Goal: Task Accomplishment & Management: Manage account settings

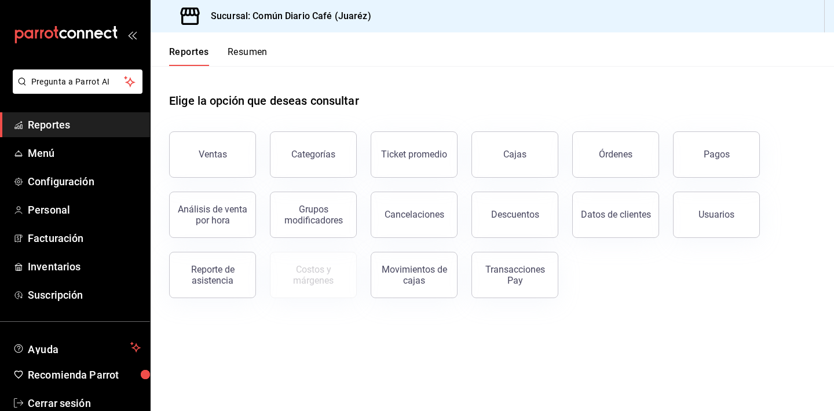
click at [65, 119] on span "Reportes" at bounding box center [84, 125] width 113 height 16
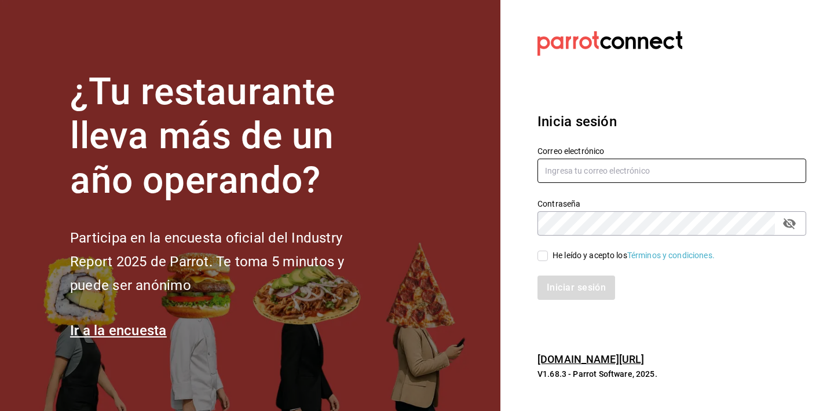
type input "[EMAIL_ADDRESS][DOMAIN_NAME]"
click at [549, 258] on span "He leído y acepto los Términos y condiciones." at bounding box center [631, 256] width 167 height 12
click at [548, 258] on input "He leído y acepto los Términos y condiciones." at bounding box center [542, 256] width 10 height 10
checkbox input "true"
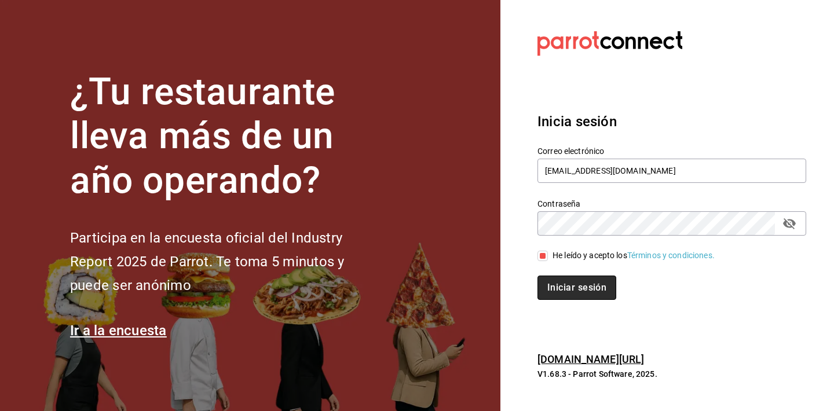
click at [551, 281] on button "Iniciar sesión" at bounding box center [576, 288] width 79 height 24
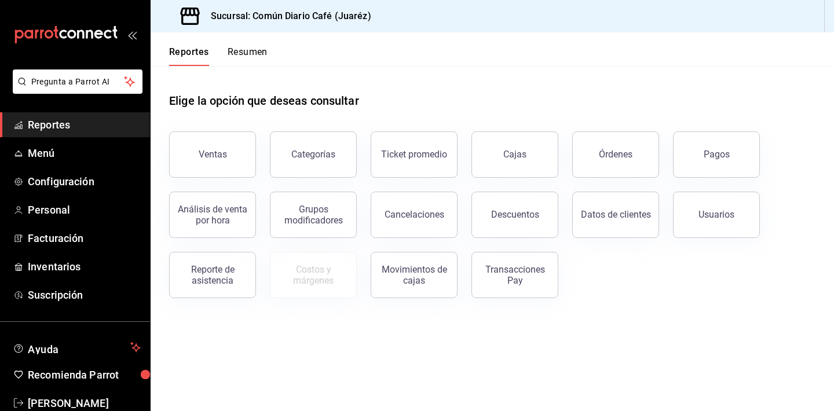
click at [254, 46] on button "Resumen" at bounding box center [248, 56] width 40 height 20
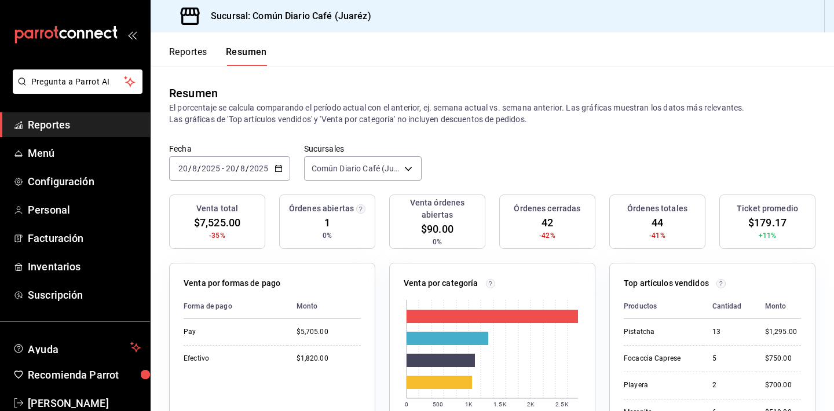
click at [192, 53] on button "Reportes" at bounding box center [188, 56] width 38 height 20
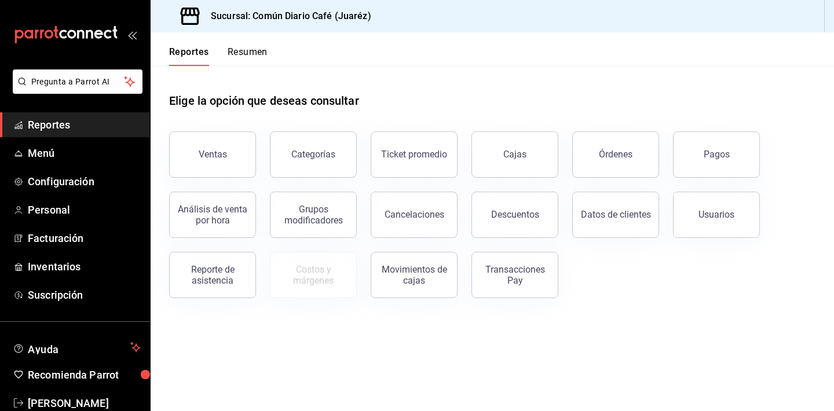
click at [246, 55] on button "Resumen" at bounding box center [248, 56] width 40 height 20
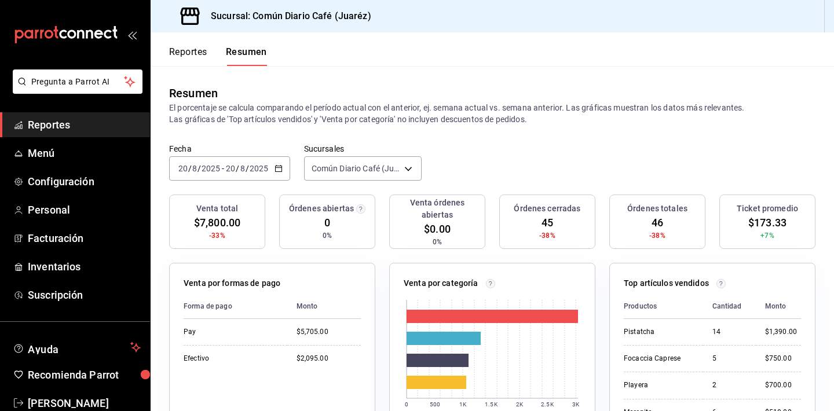
click at [238, 170] on span "/" at bounding box center [237, 168] width 3 height 9
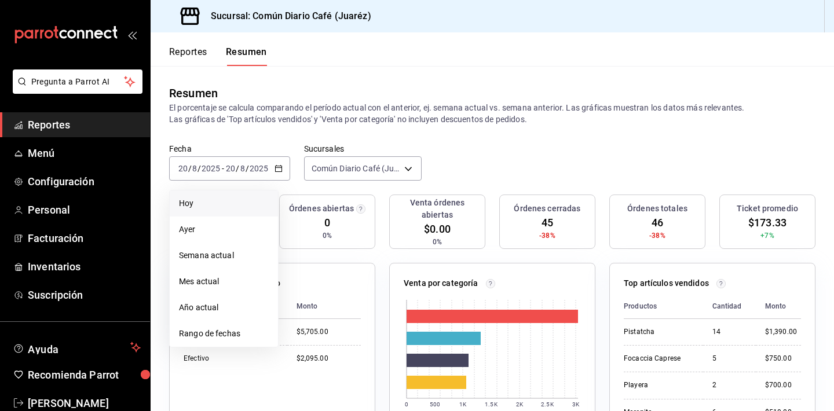
click at [224, 200] on span "Hoy" at bounding box center [224, 203] width 90 height 12
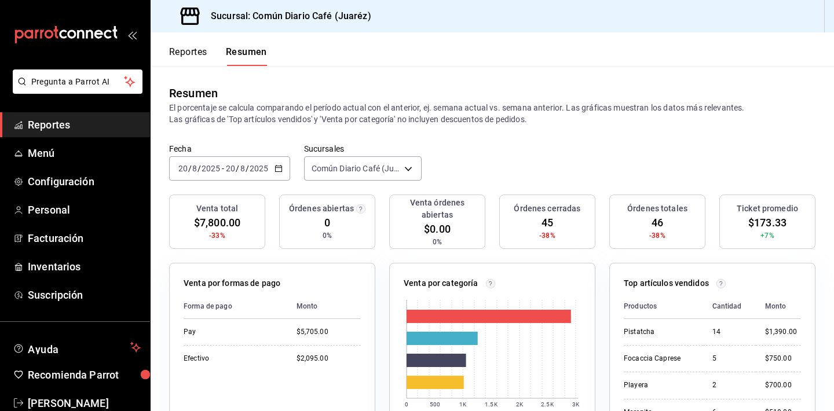
click at [240, 168] on input "8" at bounding box center [243, 168] width 6 height 9
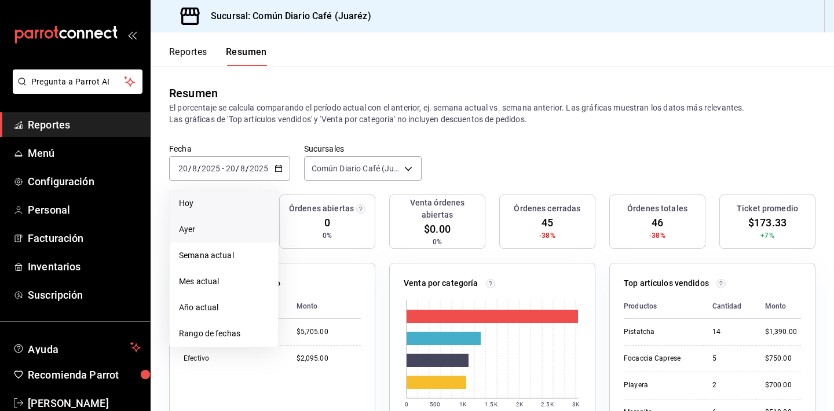
click at [204, 237] on li "Ayer" at bounding box center [224, 230] width 108 height 26
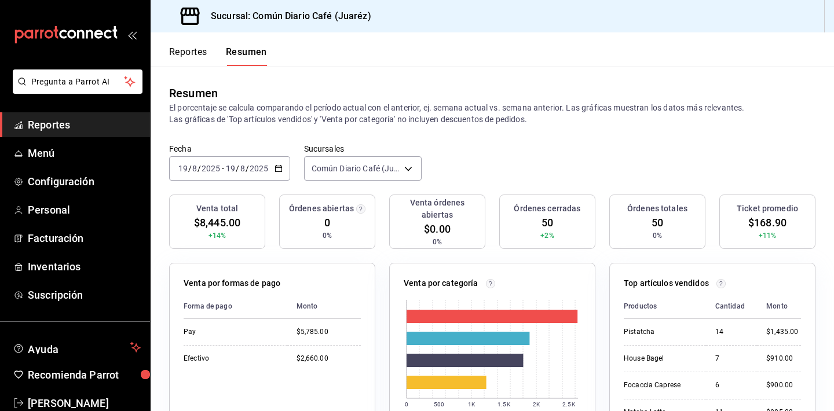
click at [219, 166] on input "2025" at bounding box center [211, 168] width 20 height 9
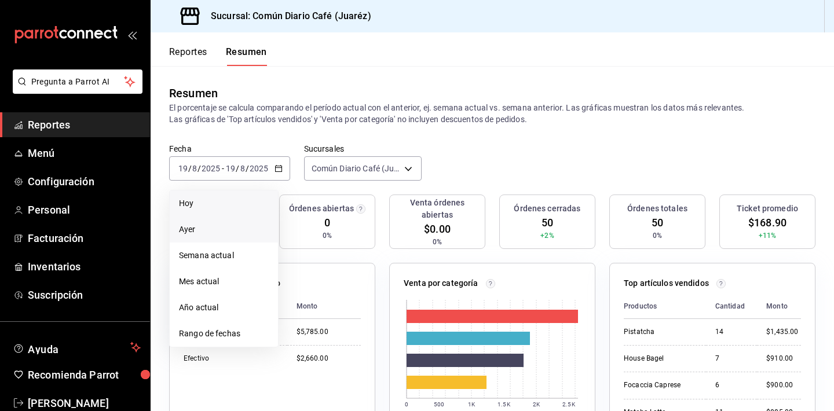
click at [199, 196] on li "Hoy" at bounding box center [224, 204] width 108 height 26
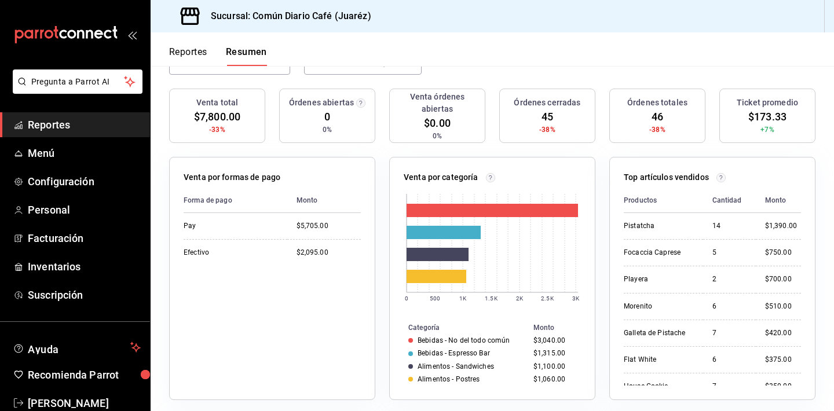
scroll to position [107, 0]
